Goal: Task Accomplishment & Management: Complete application form

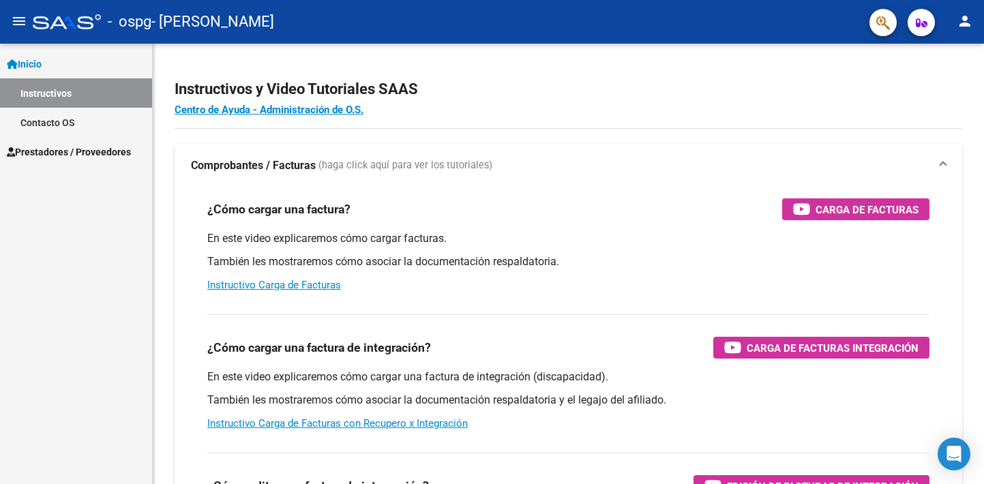
click at [64, 155] on span "Prestadores / Proveedores" at bounding box center [69, 152] width 124 height 15
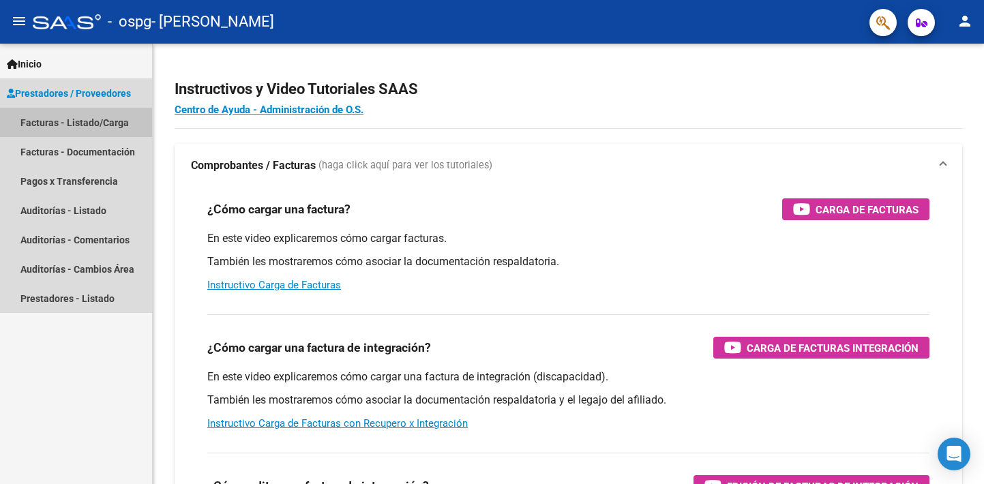
click at [71, 119] on link "Facturas - Listado/Carga" at bounding box center [76, 122] width 152 height 29
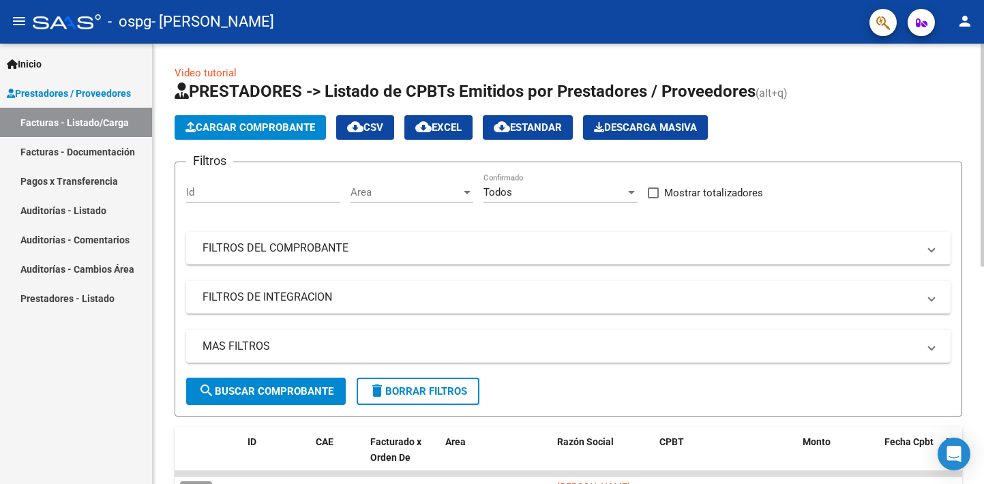
click at [254, 126] on span "Cargar Comprobante" at bounding box center [250, 127] width 130 height 12
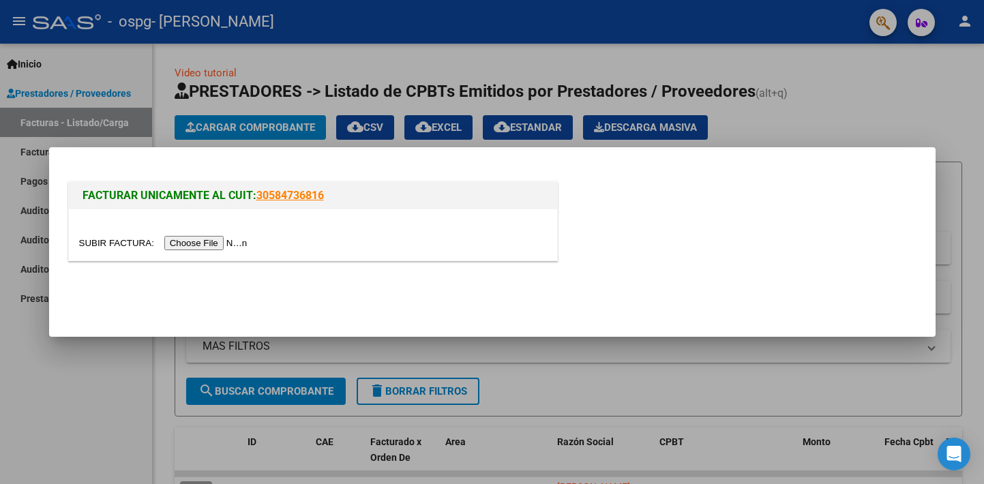
click at [209, 239] on input "file" at bounding box center [165, 243] width 173 height 14
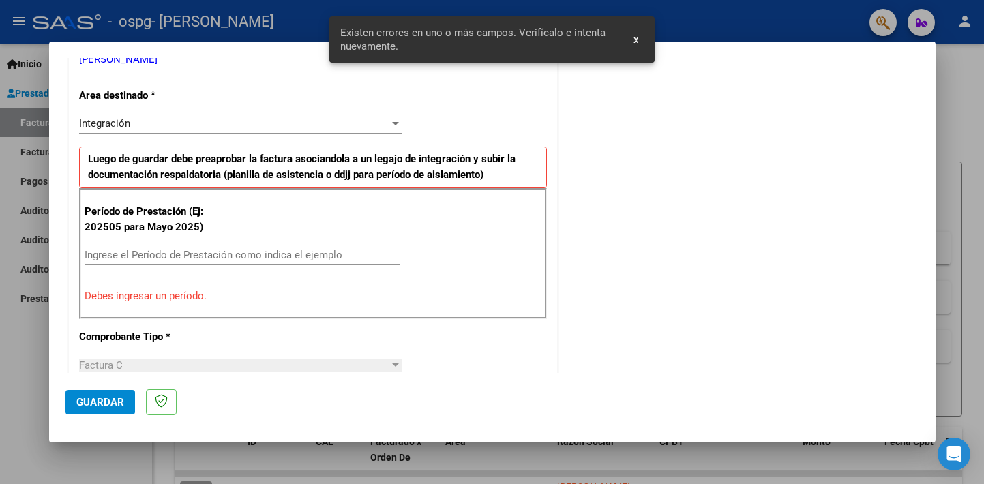
scroll to position [318, 0]
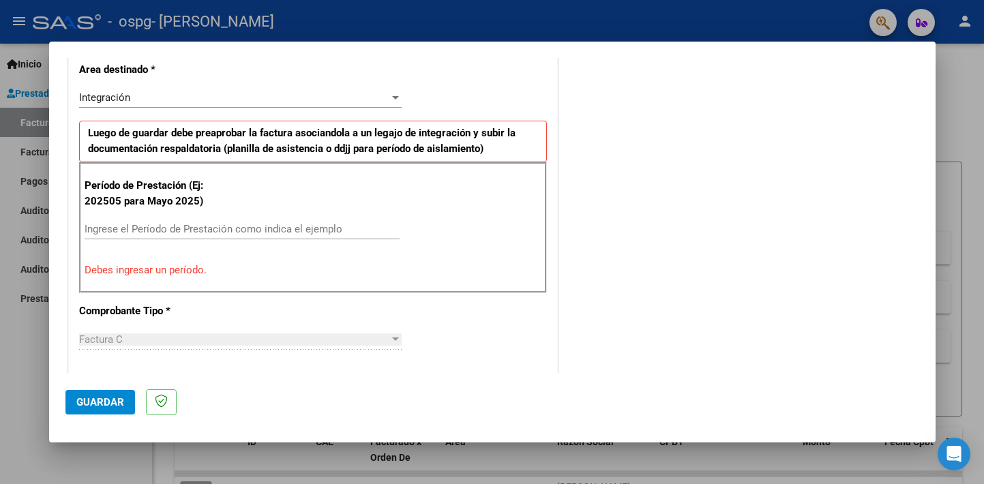
click at [87, 224] on input "Ingrese el Período de Prestación como indica el ejemplo" at bounding box center [242, 229] width 315 height 12
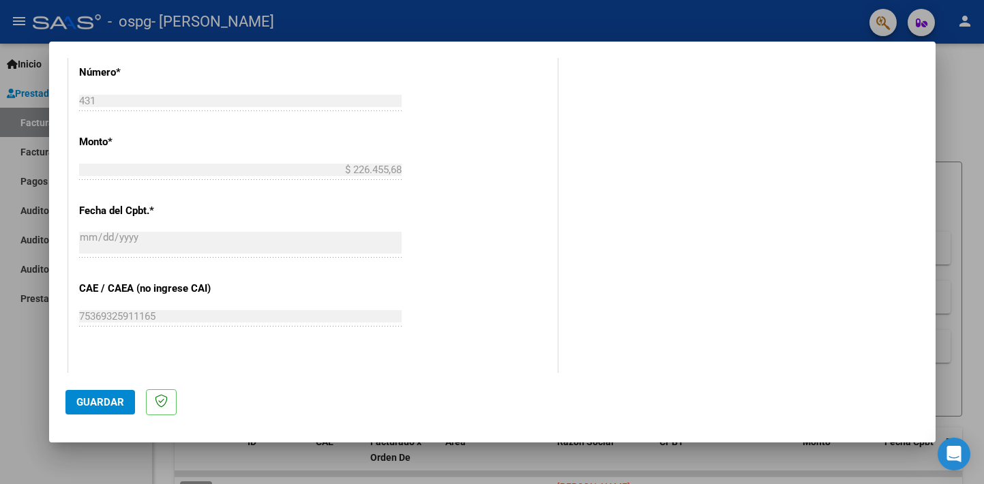
scroll to position [744, 0]
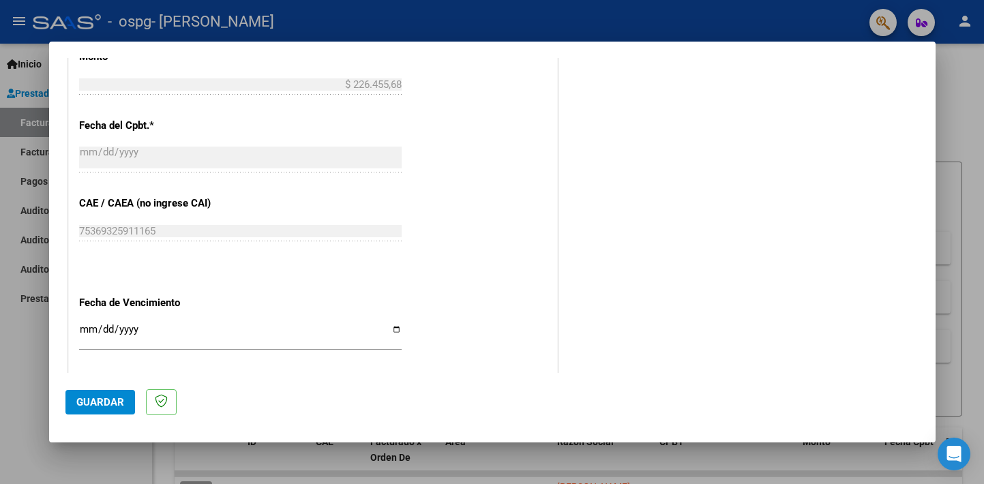
type input "202508"
click at [393, 327] on input "Ingresar la fecha" at bounding box center [240, 335] width 323 height 22
type input "[DATE]"
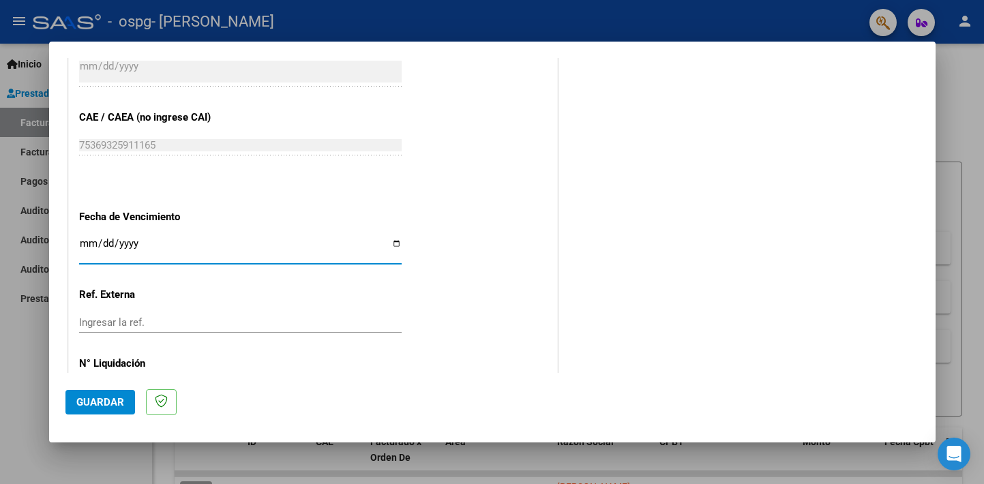
scroll to position [885, 0]
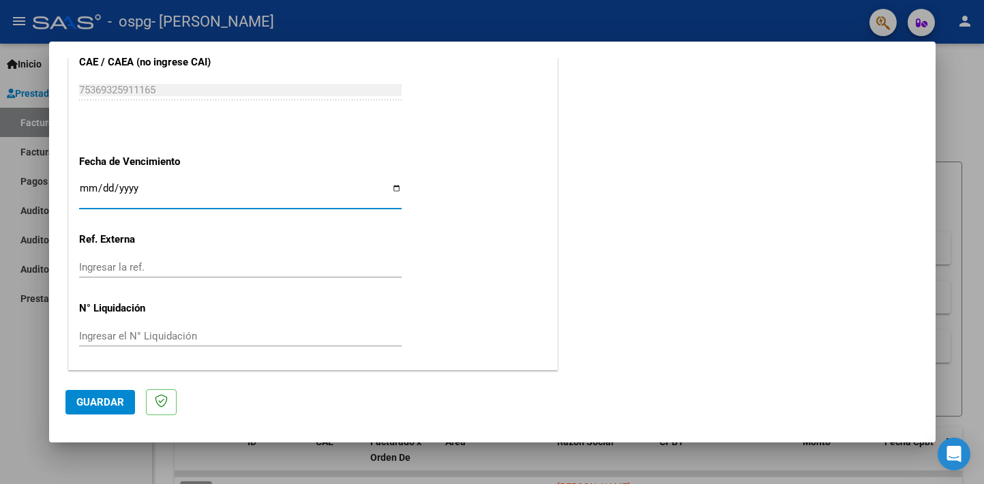
click at [106, 400] on span "Guardar" at bounding box center [100, 402] width 48 height 12
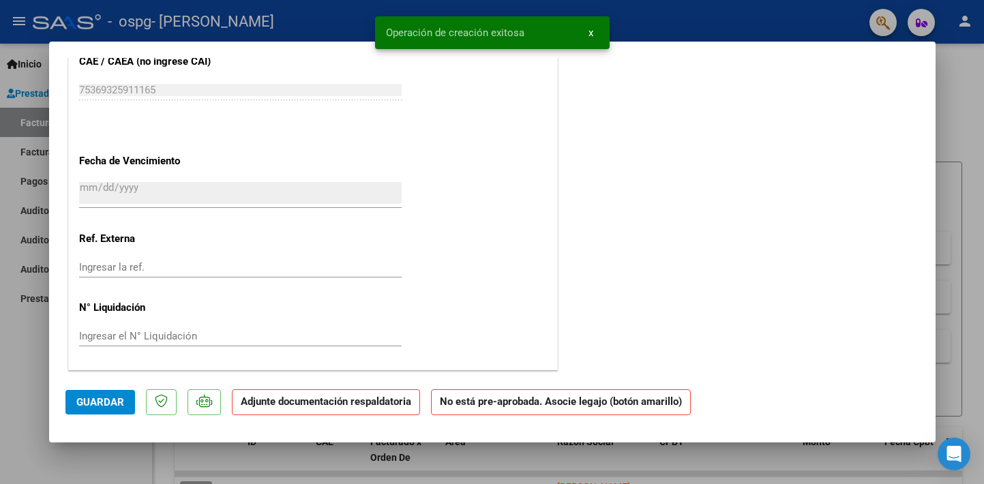
scroll to position [0, 0]
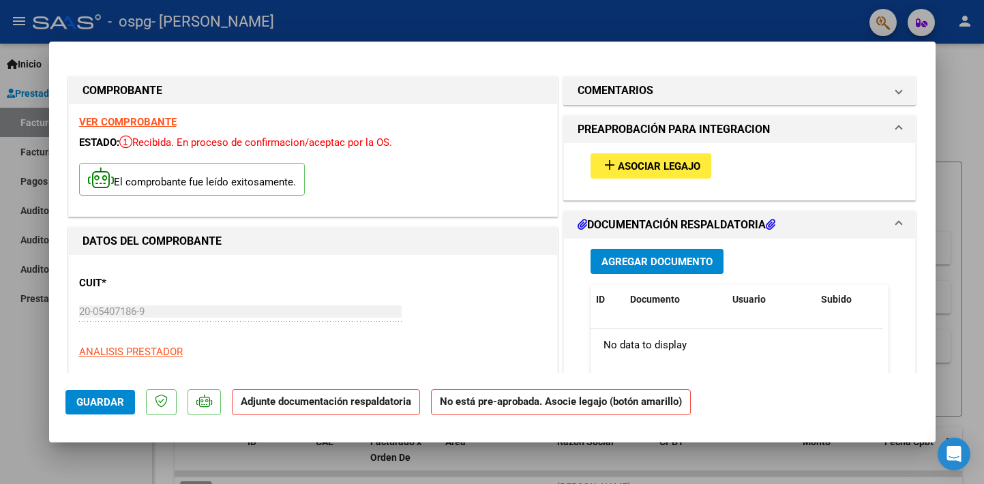
click at [657, 164] on span "Asociar Legajo" at bounding box center [659, 166] width 83 height 12
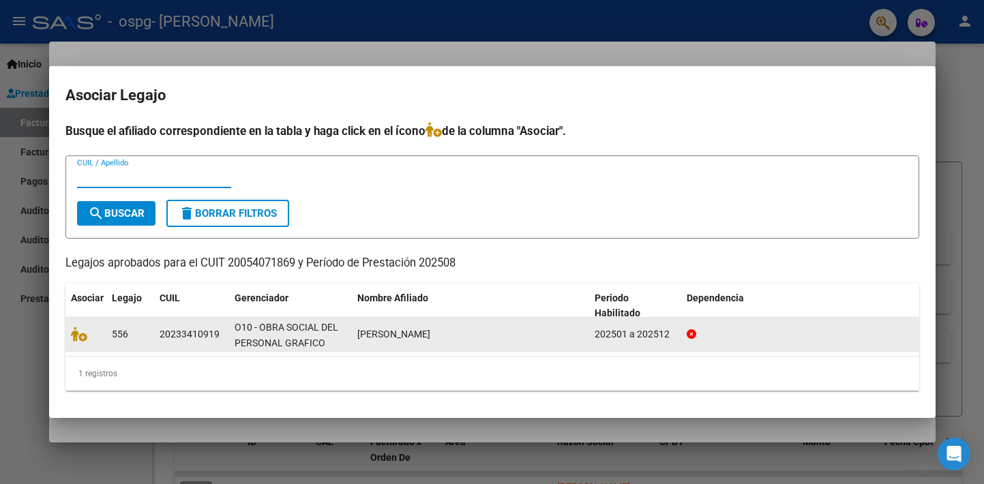
click at [97, 329] on div at bounding box center [86, 335] width 30 height 16
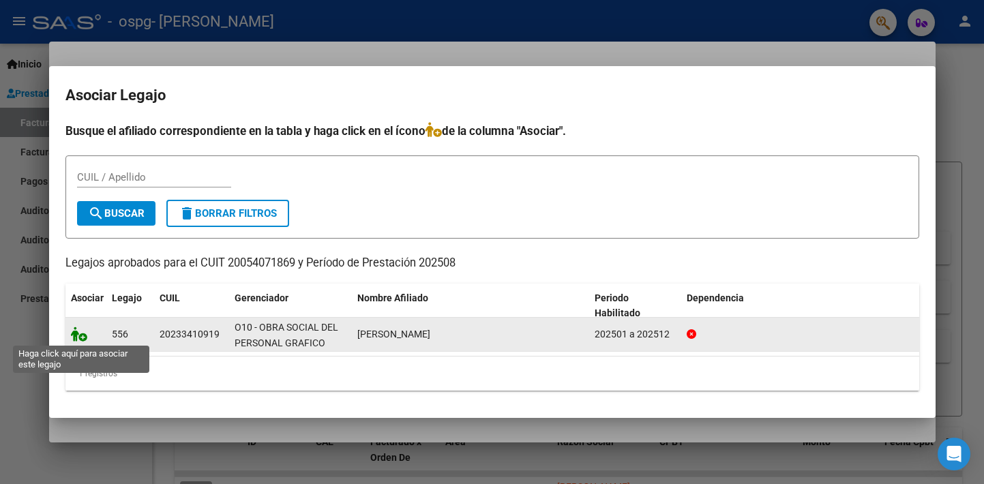
click at [80, 332] on icon at bounding box center [79, 334] width 16 height 15
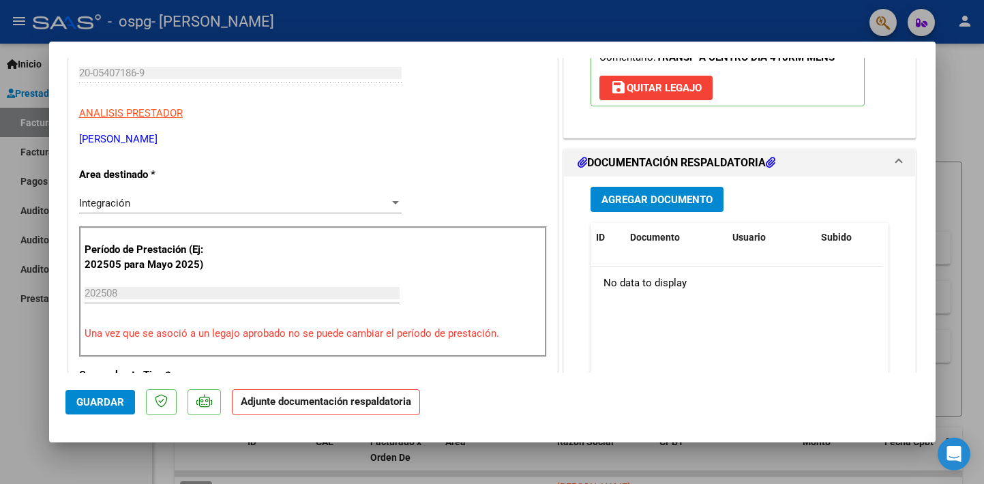
scroll to position [256, 0]
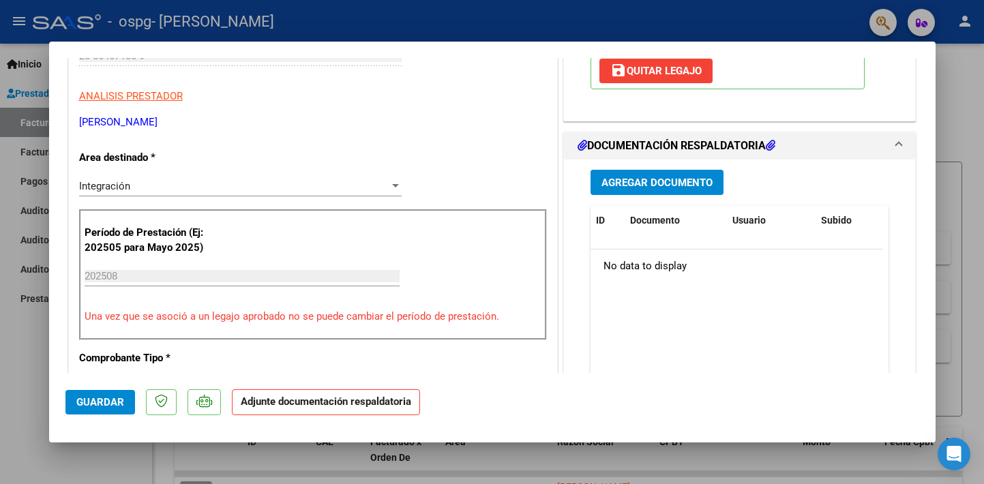
click at [642, 177] on span "Agregar Documento" at bounding box center [656, 183] width 111 height 12
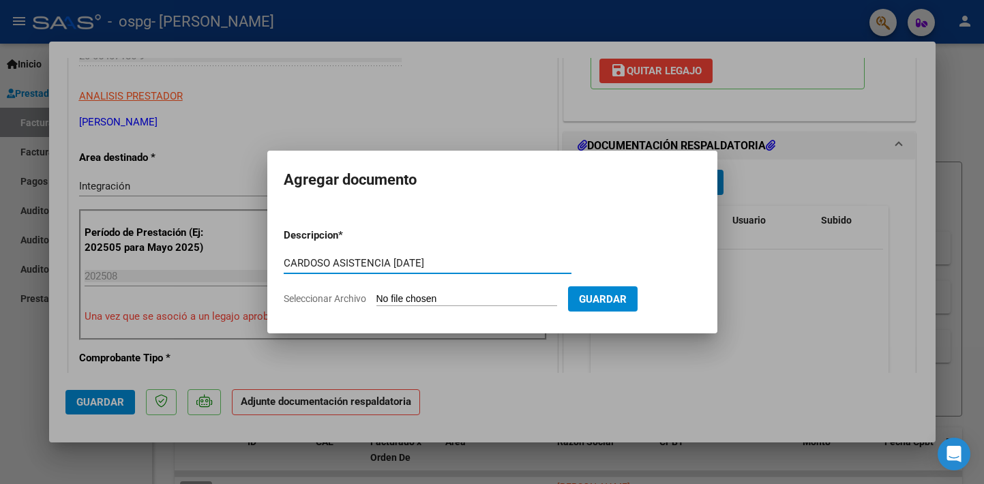
type input "CARDOSO ASISTENCIA [DATE]"
click at [393, 288] on form "Descripcion * CARDOSO ASISTENCIA [DATE] Escriba aquí una descripcion Selecciona…" at bounding box center [492, 268] width 417 height 100
click at [393, 295] on input "Seleccionar Archivo" at bounding box center [466, 299] width 181 height 13
type input "C:\fakepath\CARDOSO ASISTENCIA [DATE].pdf"
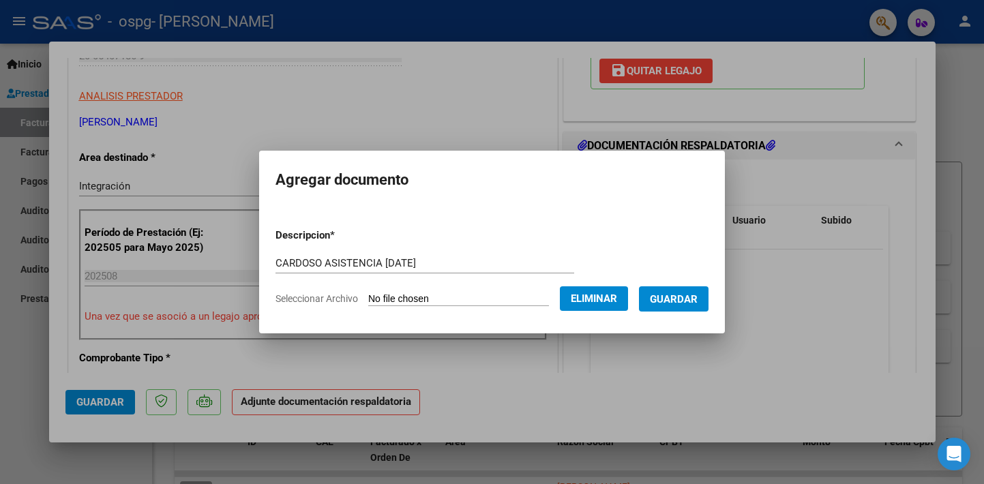
click at [698, 297] on span "Guardar" at bounding box center [674, 299] width 48 height 12
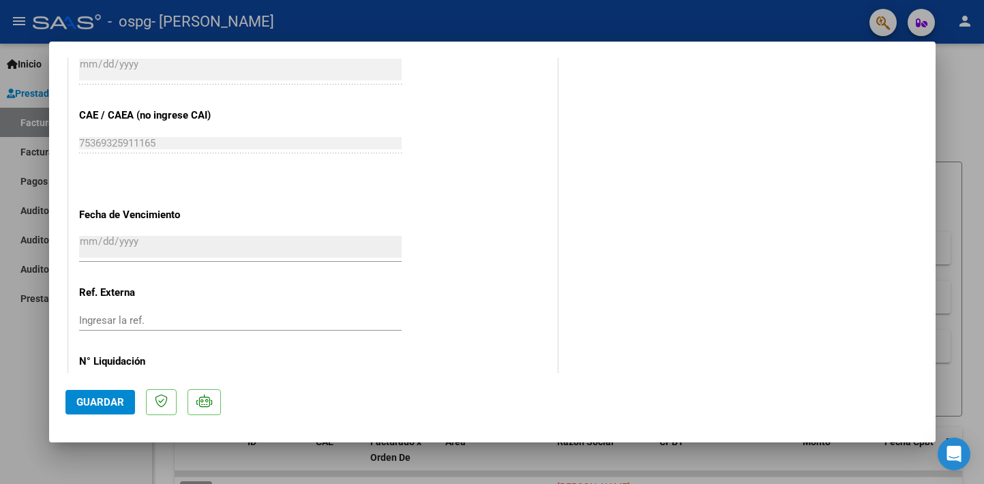
scroll to position [906, 0]
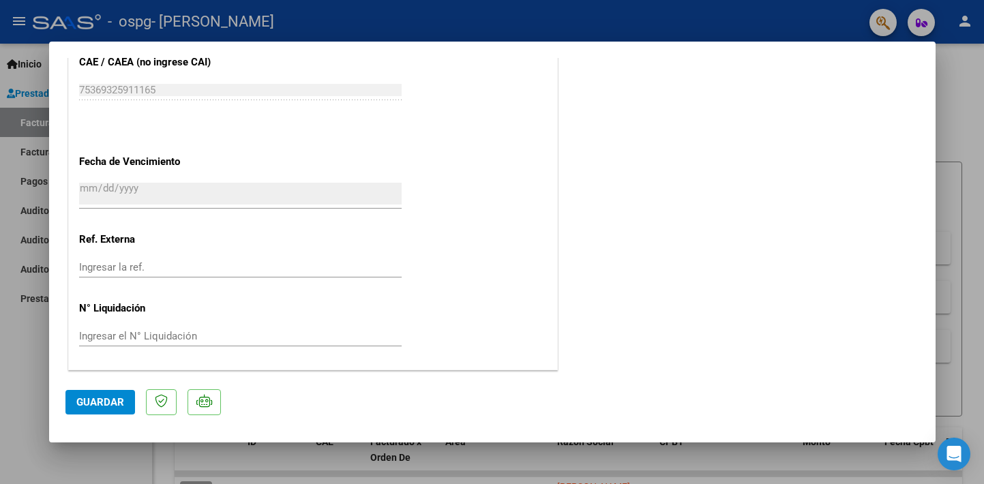
click at [102, 401] on span "Guardar" at bounding box center [100, 402] width 48 height 12
click at [978, 129] on div at bounding box center [492, 242] width 984 height 484
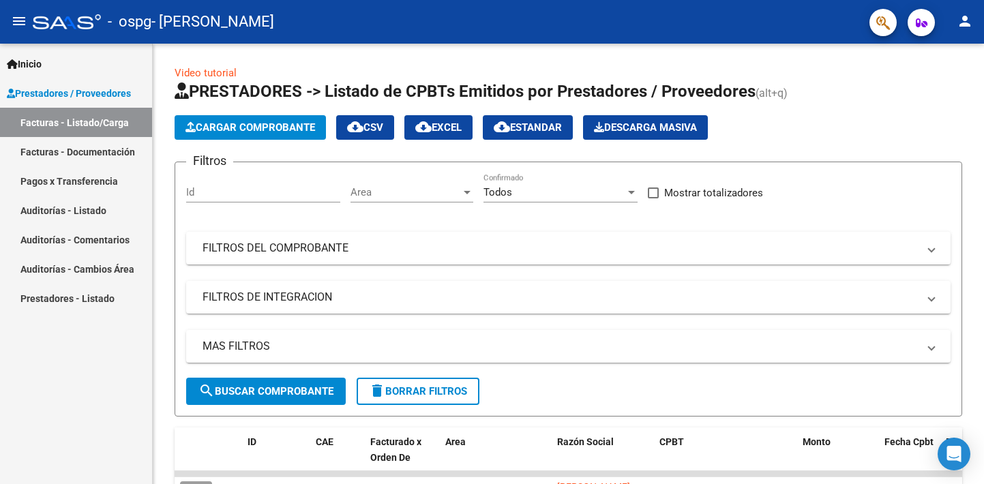
click at [968, 18] on mat-icon "person" at bounding box center [965, 21] width 16 height 16
click at [946, 87] on button "exit_to_app Salir" at bounding box center [936, 90] width 83 height 33
